Goal: Feedback & Contribution: Submit feedback/report problem

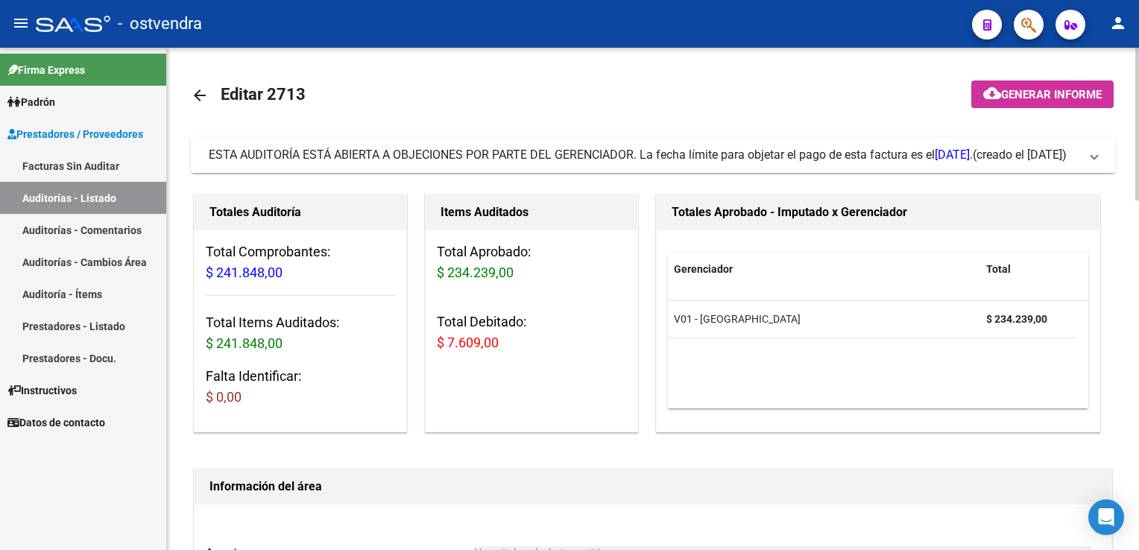
click at [1091, 159] on span at bounding box center [1094, 155] width 6 height 16
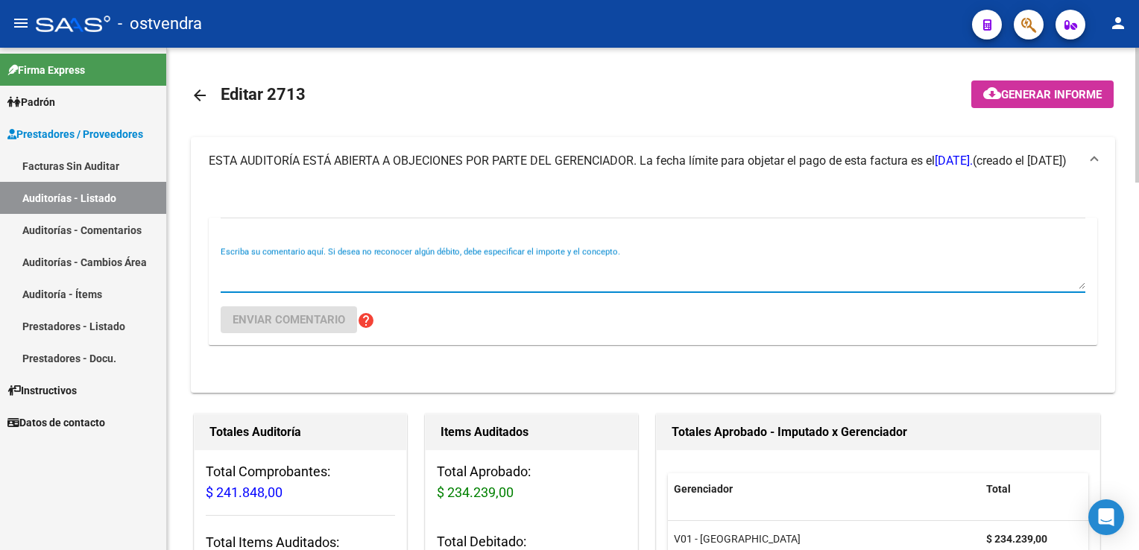
click at [261, 261] on textarea "Escriba su comentario aquí. Si desea no reconocer algún débito, debe especifica…" at bounding box center [653, 274] width 865 height 30
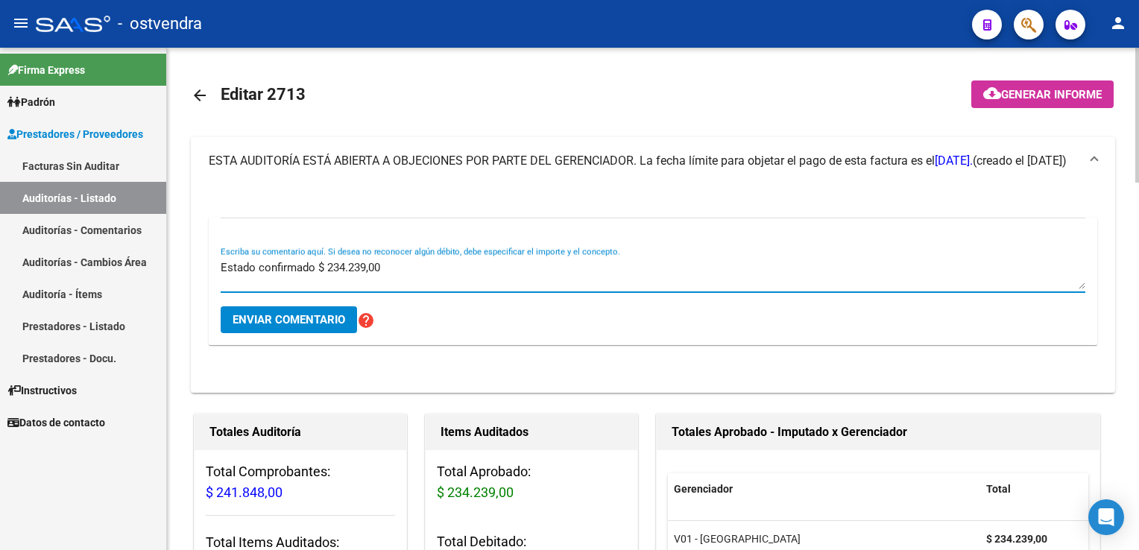
type textarea "Estado confirmado $ 234.239,00"
click at [290, 315] on span "Enviar comentario" at bounding box center [289, 319] width 113 height 13
